Goal: Find specific page/section: Find specific page/section

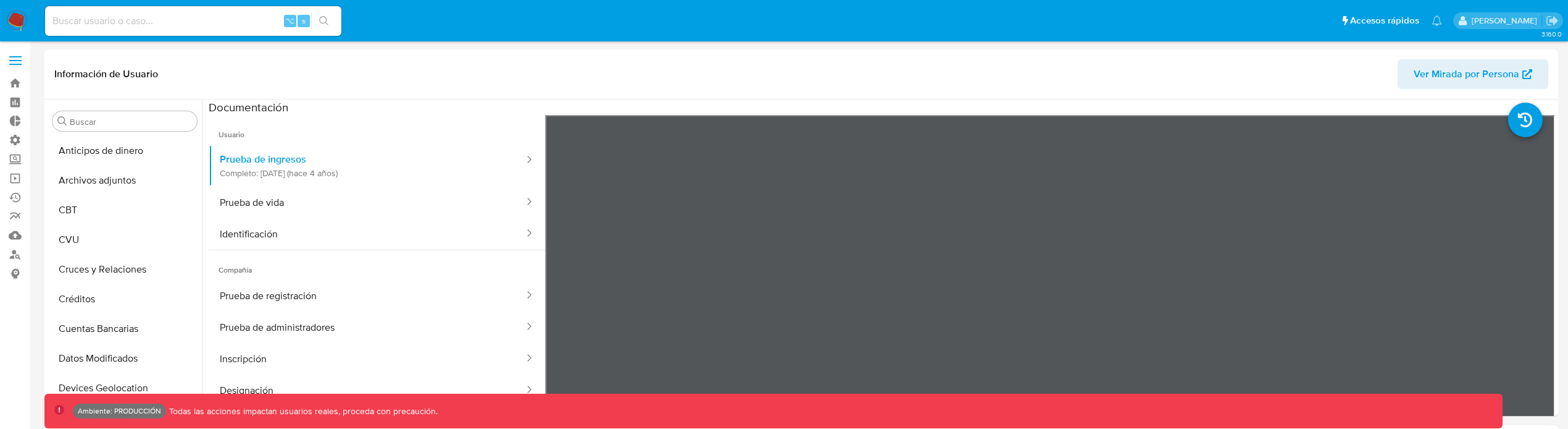
select select "10"
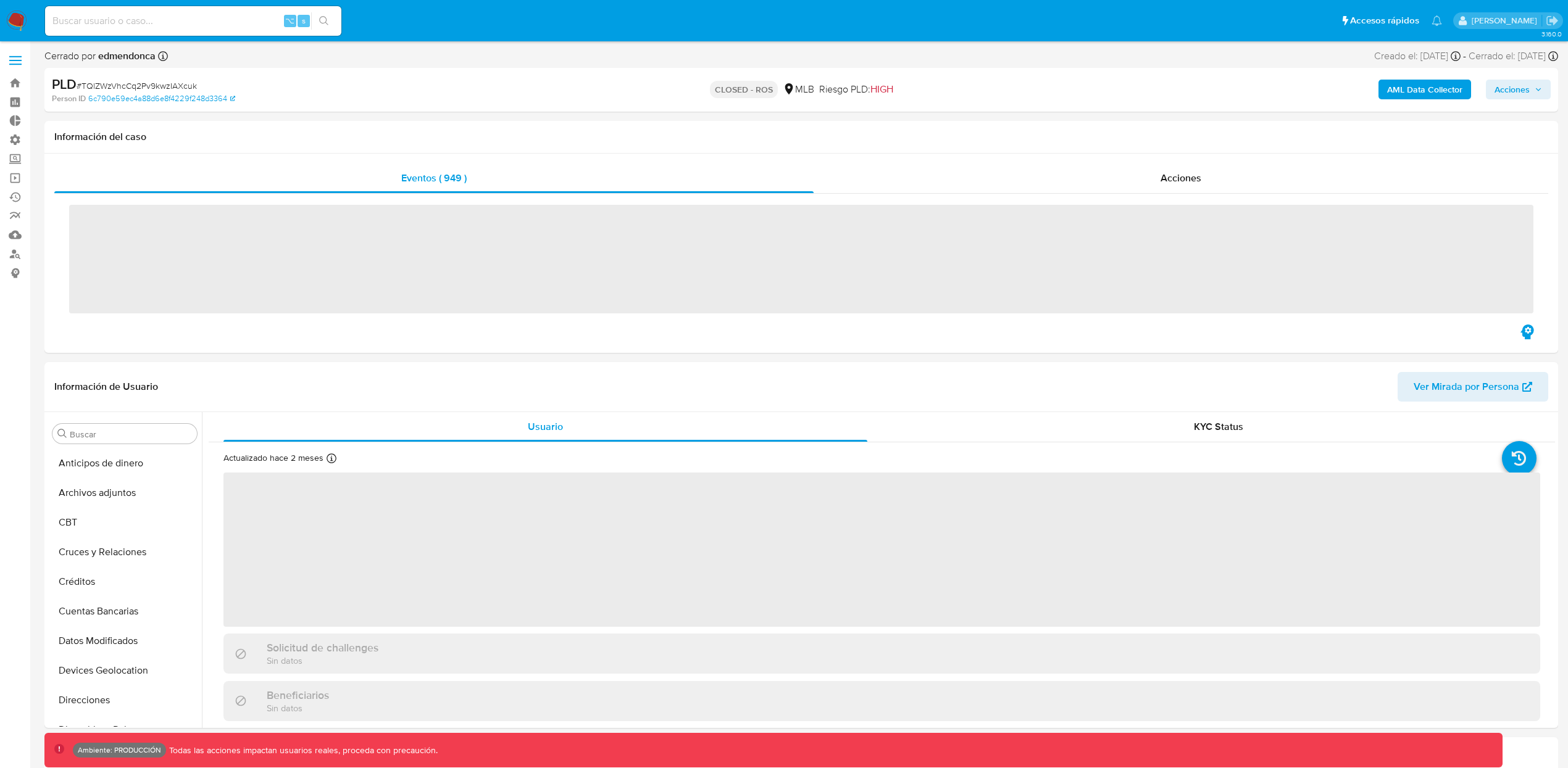
scroll to position [580, 0]
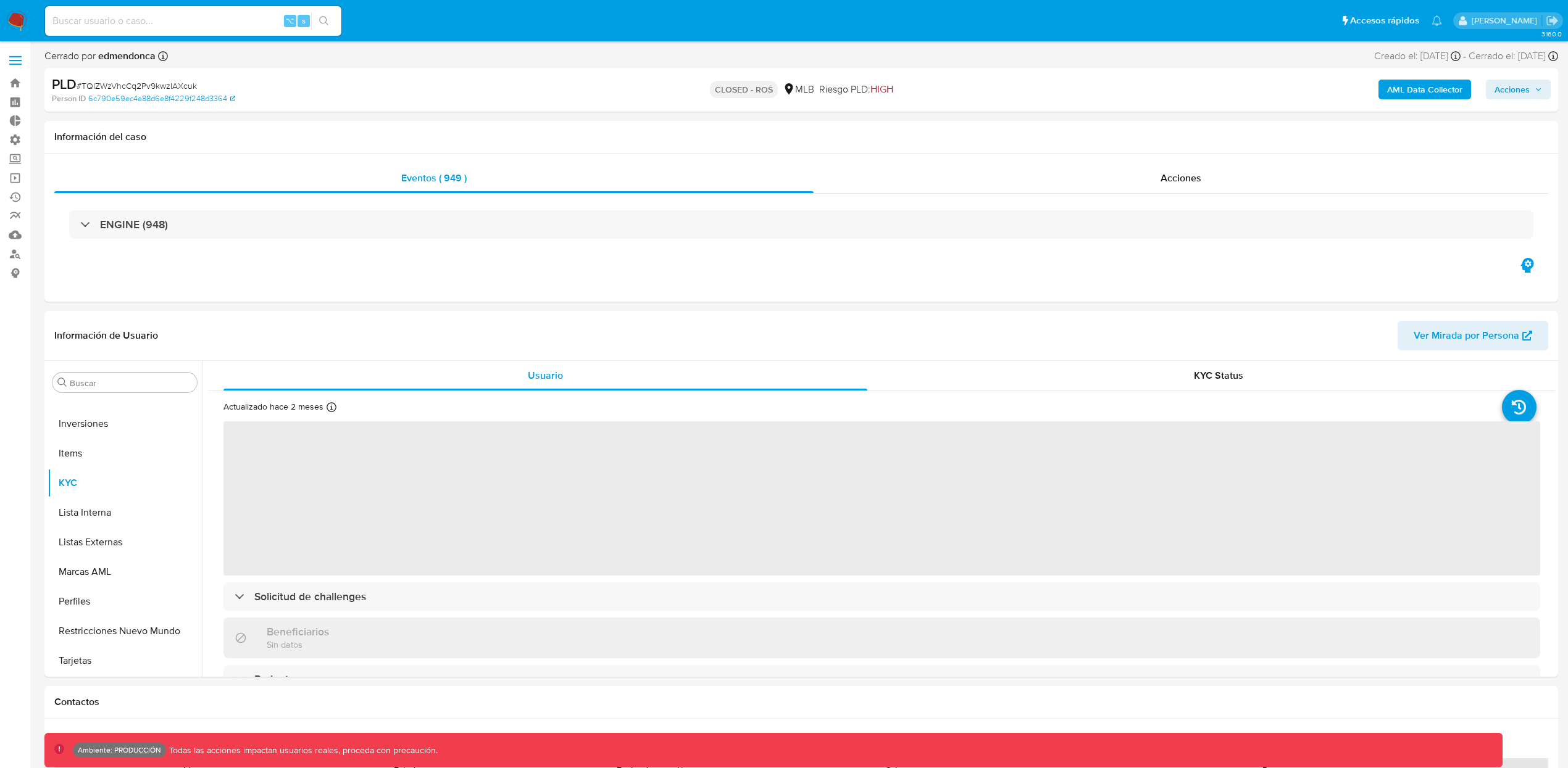
select select "10"
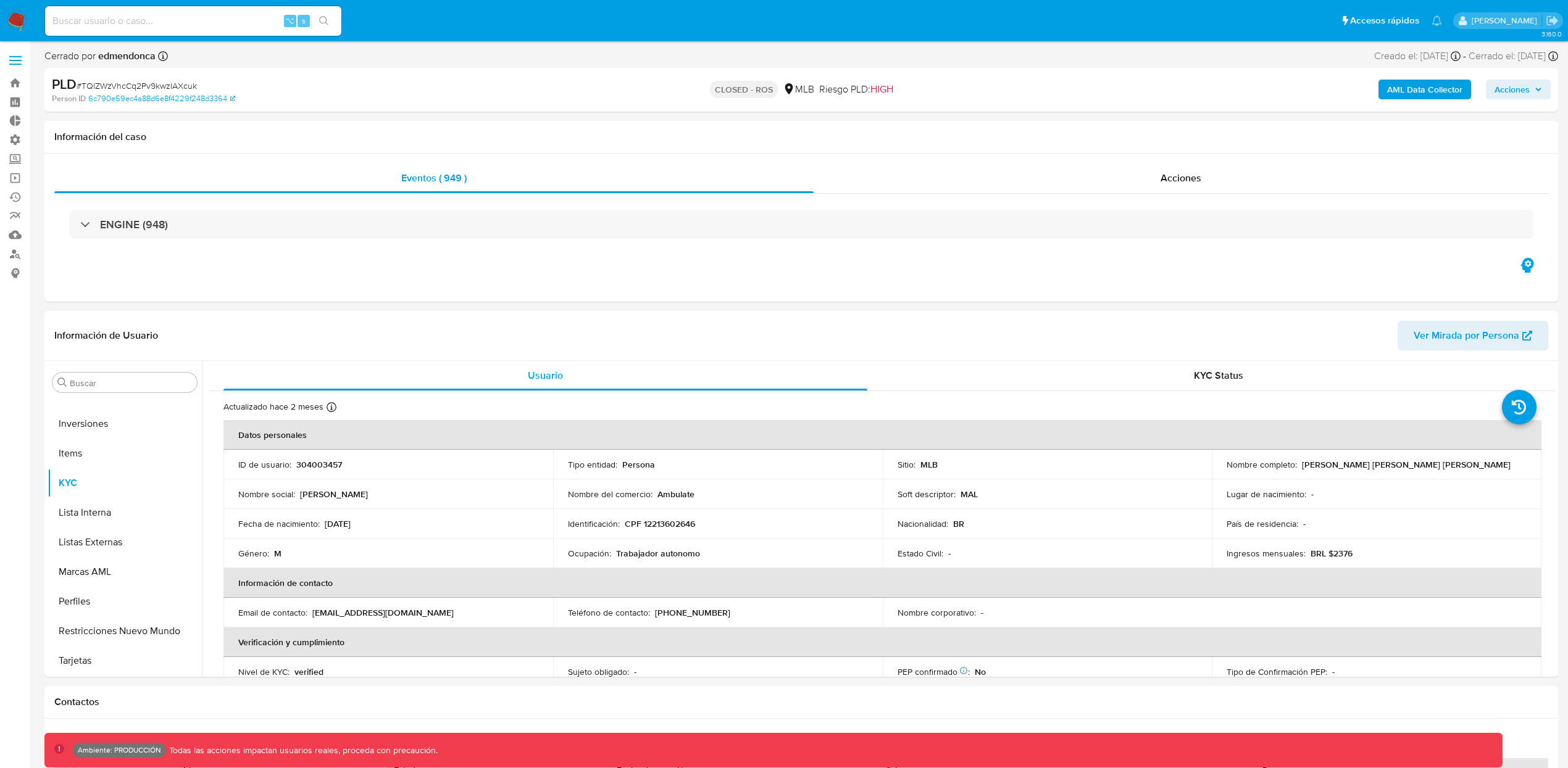
click at [16, 60] on span at bounding box center [15, 61] width 13 height 1
click at [0, 0] on input "checkbox" at bounding box center [0, 0] width 0 height 0
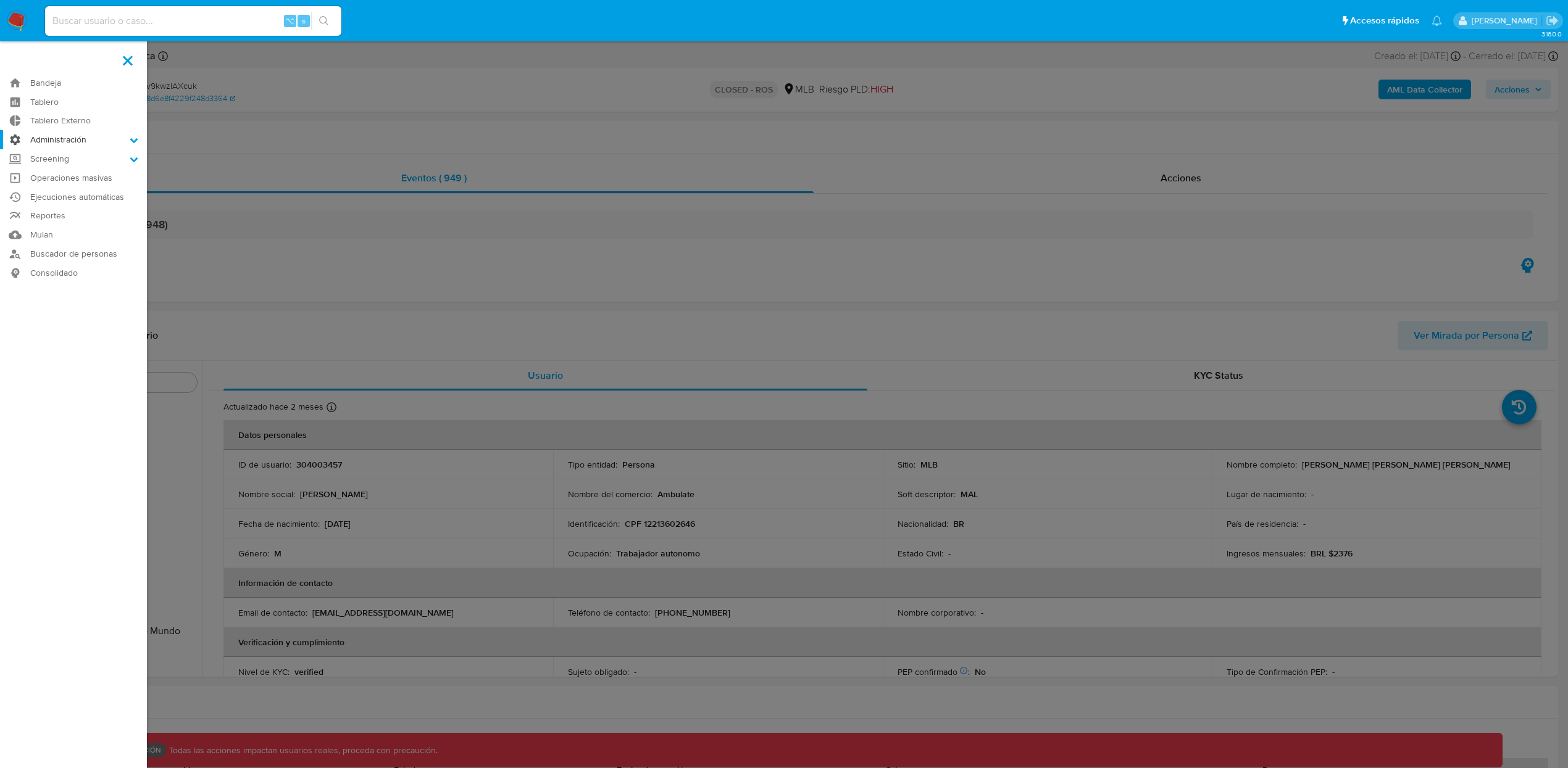
click at [55, 135] on label "Administración" at bounding box center [73, 140] width 147 height 19
click at [0, 0] on input "Administración" at bounding box center [0, 0] width 0 height 0
